Goal: Task Accomplishment & Management: Manage account settings

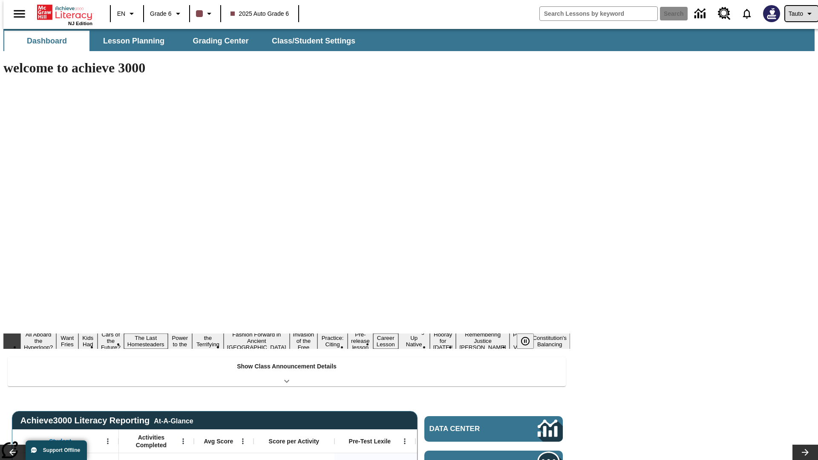
click at [797, 14] on span "Tauto" at bounding box center [796, 13] width 14 height 9
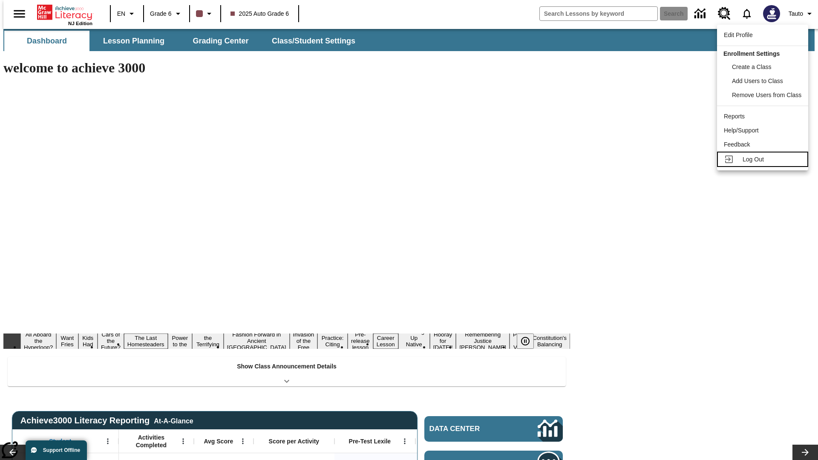
click at [764, 159] on span "Log Out" at bounding box center [753, 159] width 21 height 7
